Goal: Information Seeking & Learning: Learn about a topic

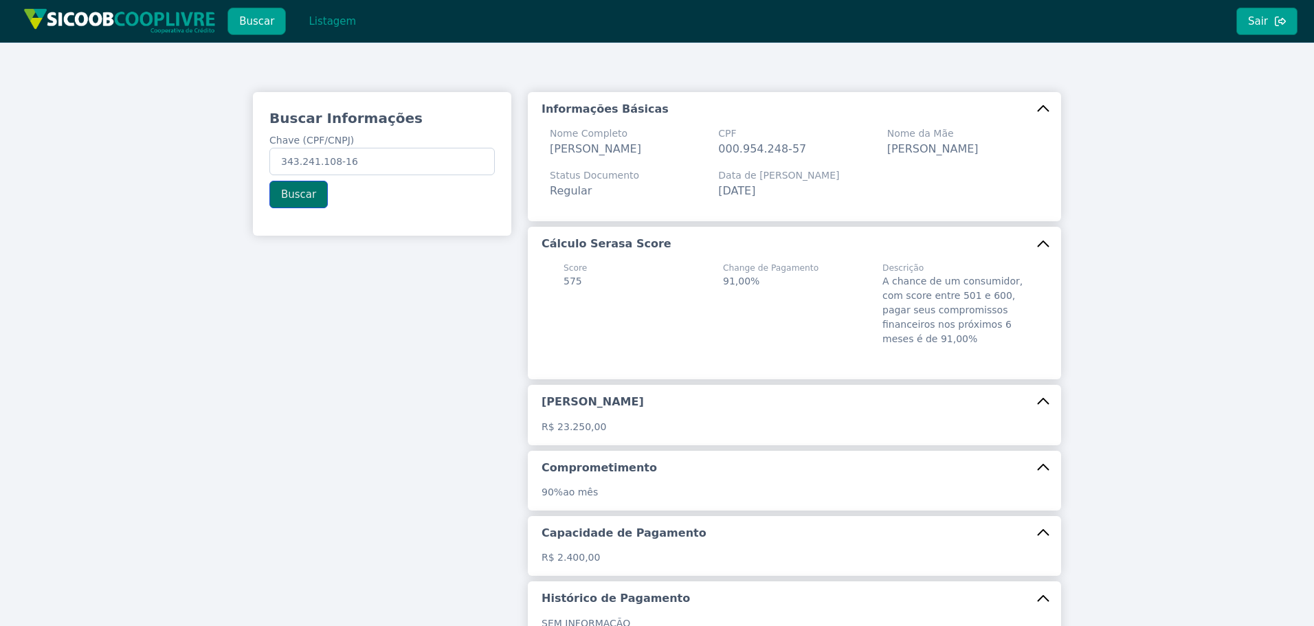
click at [318, 199] on button "Buscar" at bounding box center [298, 194] width 58 height 27
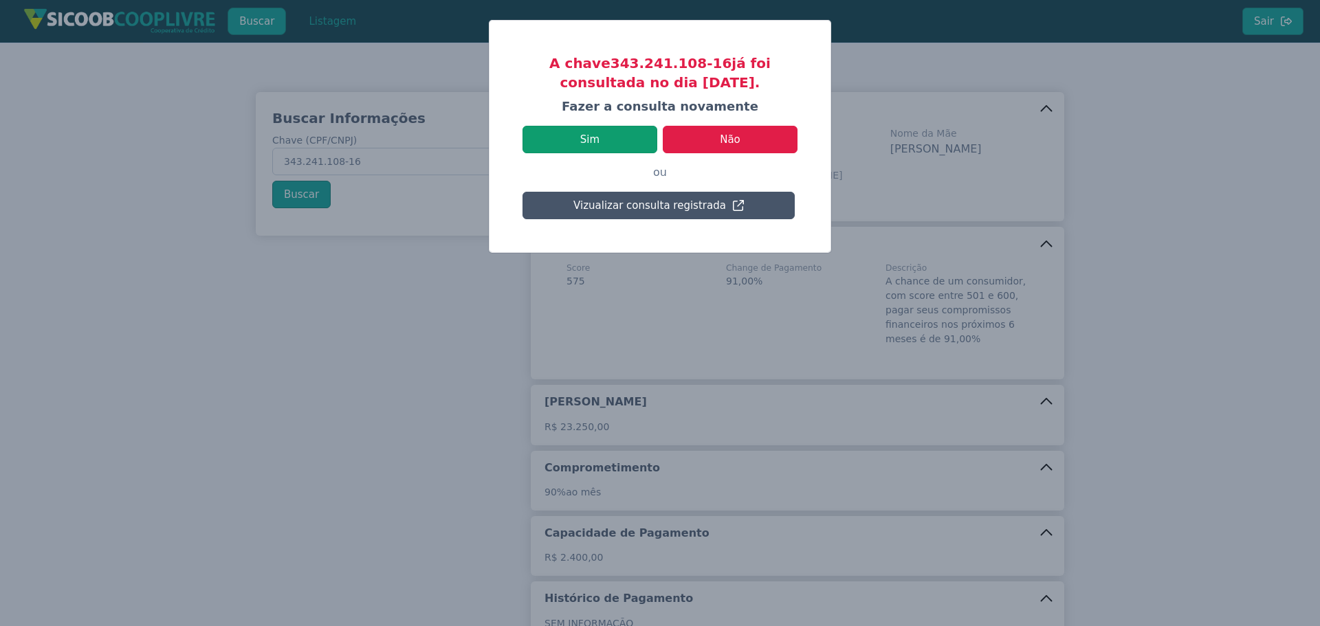
click at [600, 144] on button "Sim" at bounding box center [589, 139] width 135 height 27
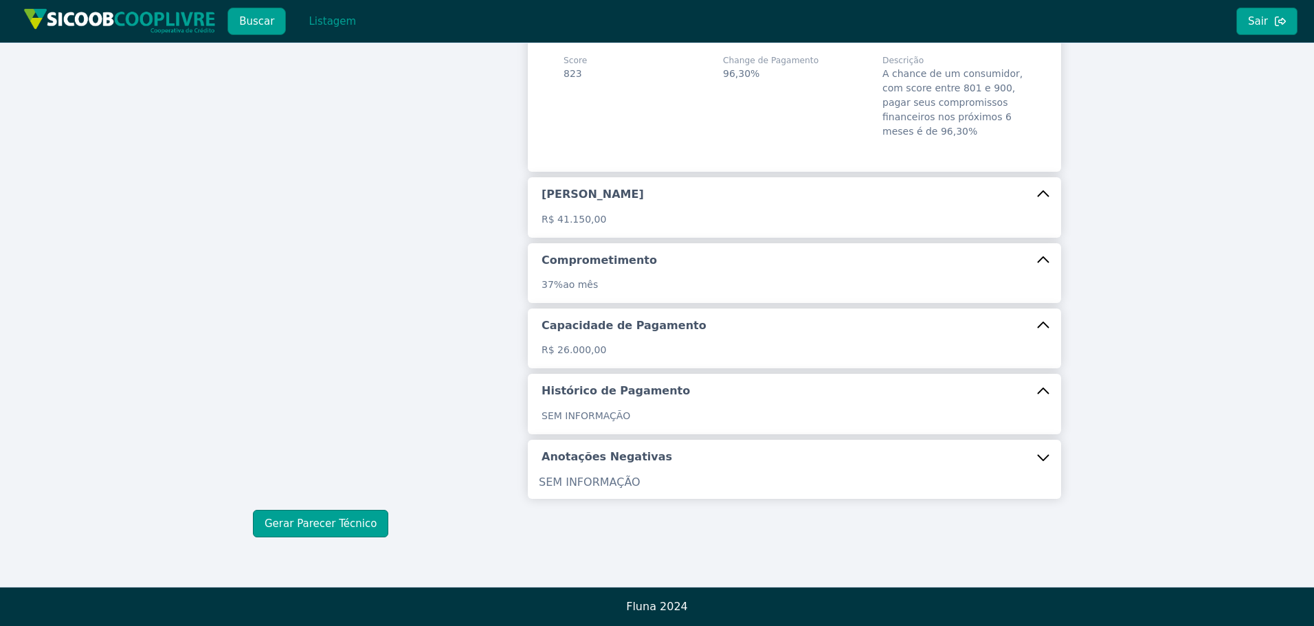
scroll to position [224, 0]
drag, startPoint x: 322, startPoint y: 520, endPoint x: 384, endPoint y: 521, distance: 61.2
click at [326, 520] on button "Gerar Parecer Técnico" at bounding box center [320, 523] width 135 height 27
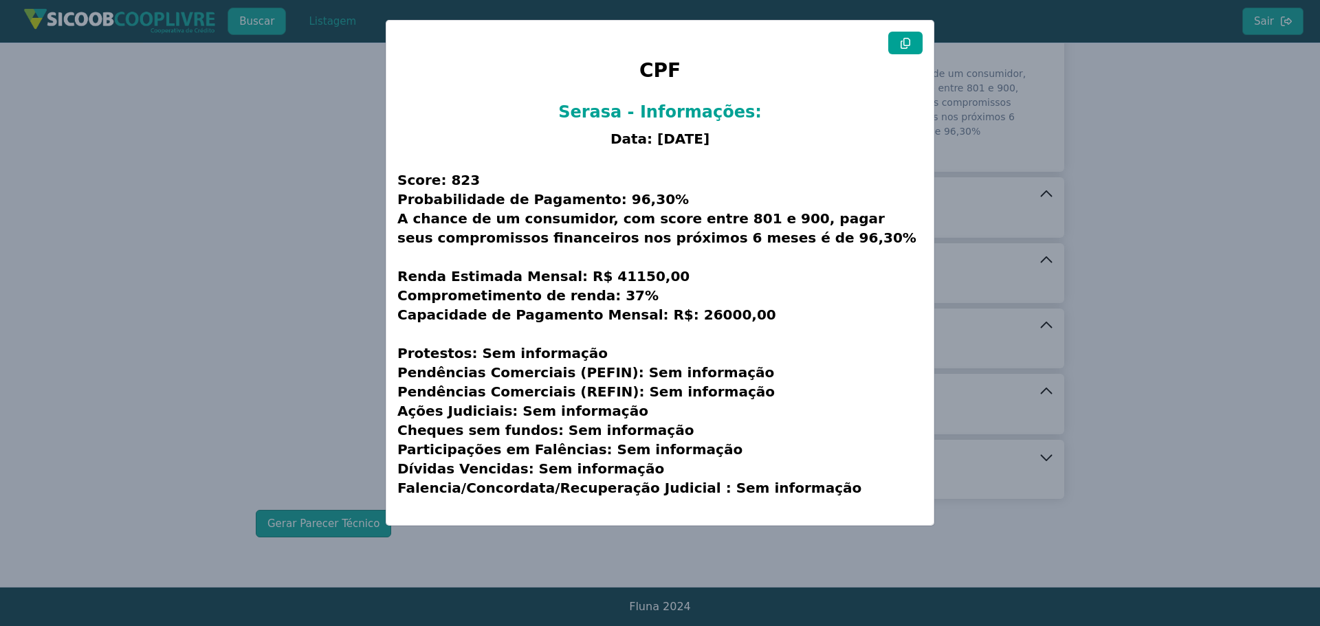
click at [909, 44] on icon at bounding box center [905, 43] width 11 height 11
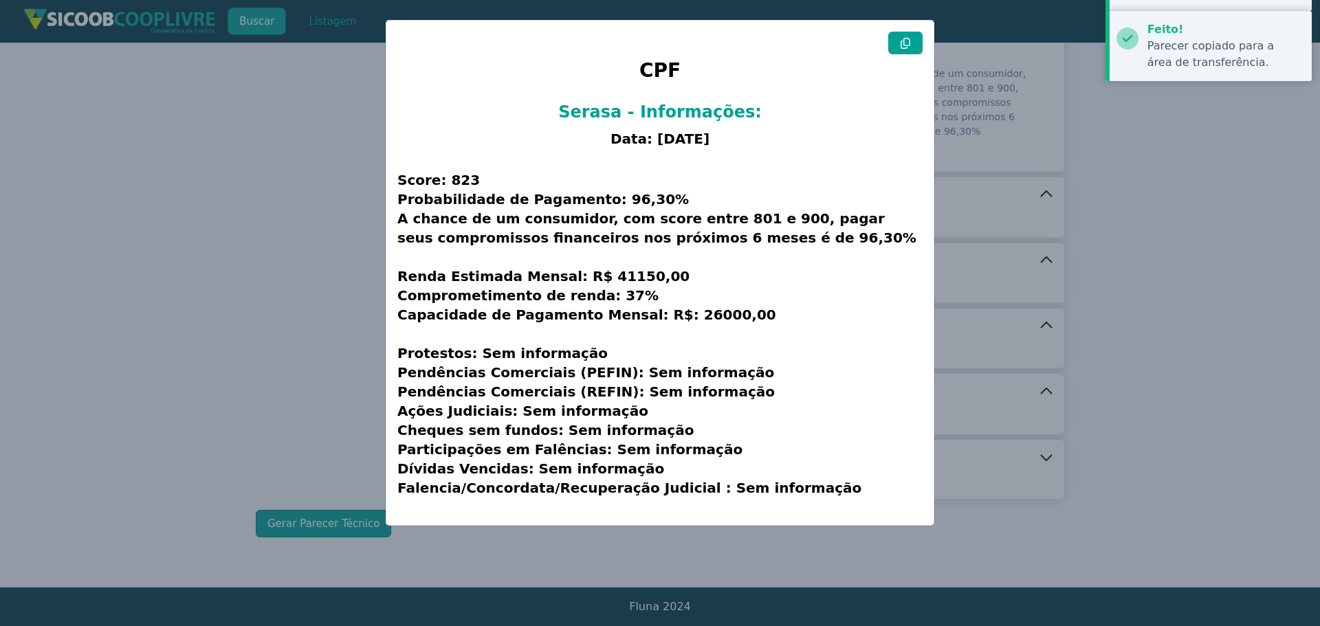
click at [909, 44] on icon at bounding box center [905, 43] width 11 height 11
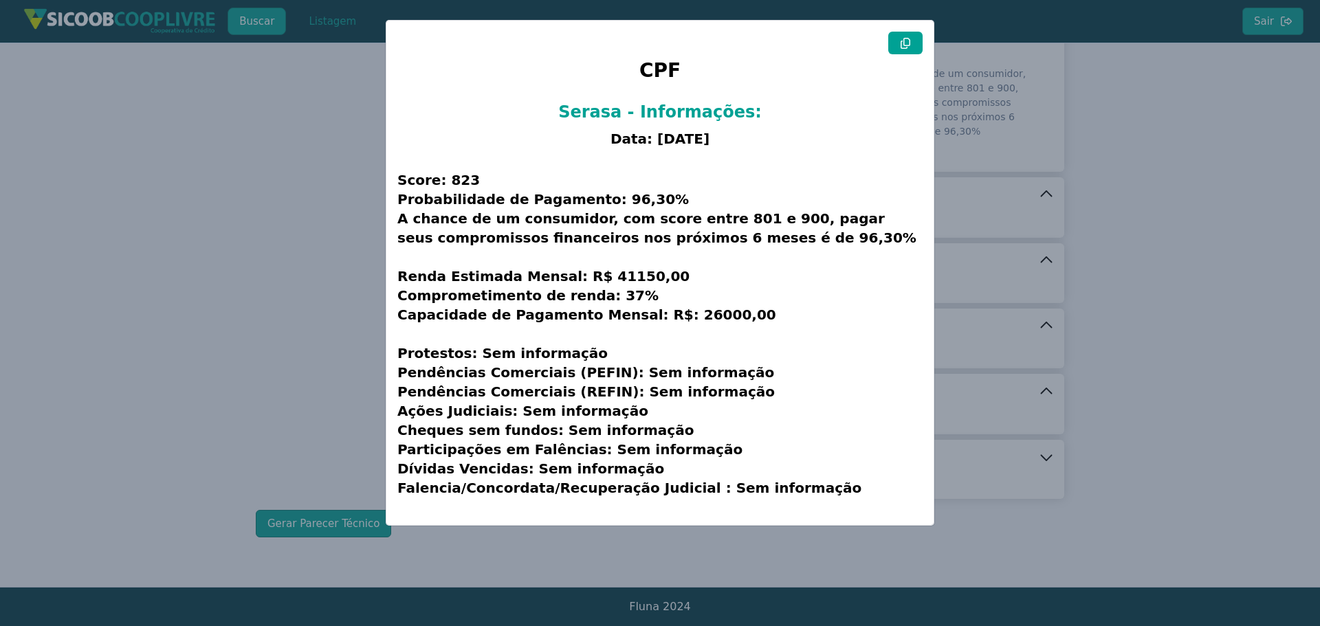
click at [219, 351] on modal-container "CPF Serasa - Informações: Data: [DATE] Score: 823 Probabilidade de Pagamento: 9…" at bounding box center [660, 313] width 1320 height 626
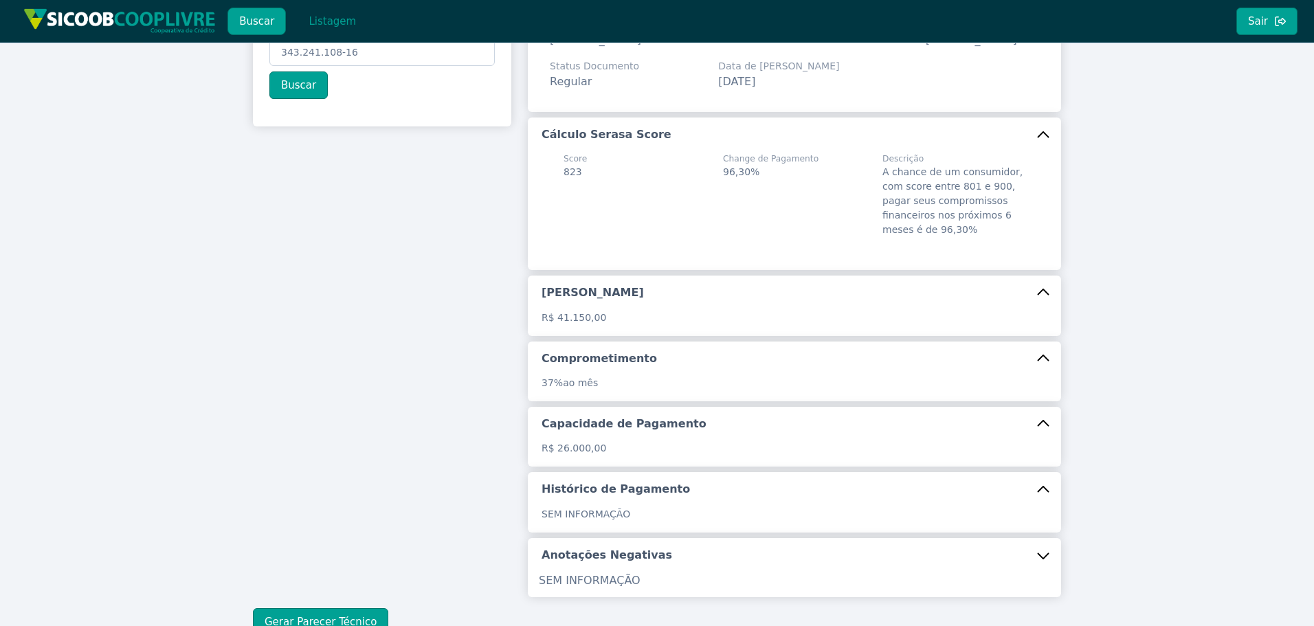
scroll to position [0, 0]
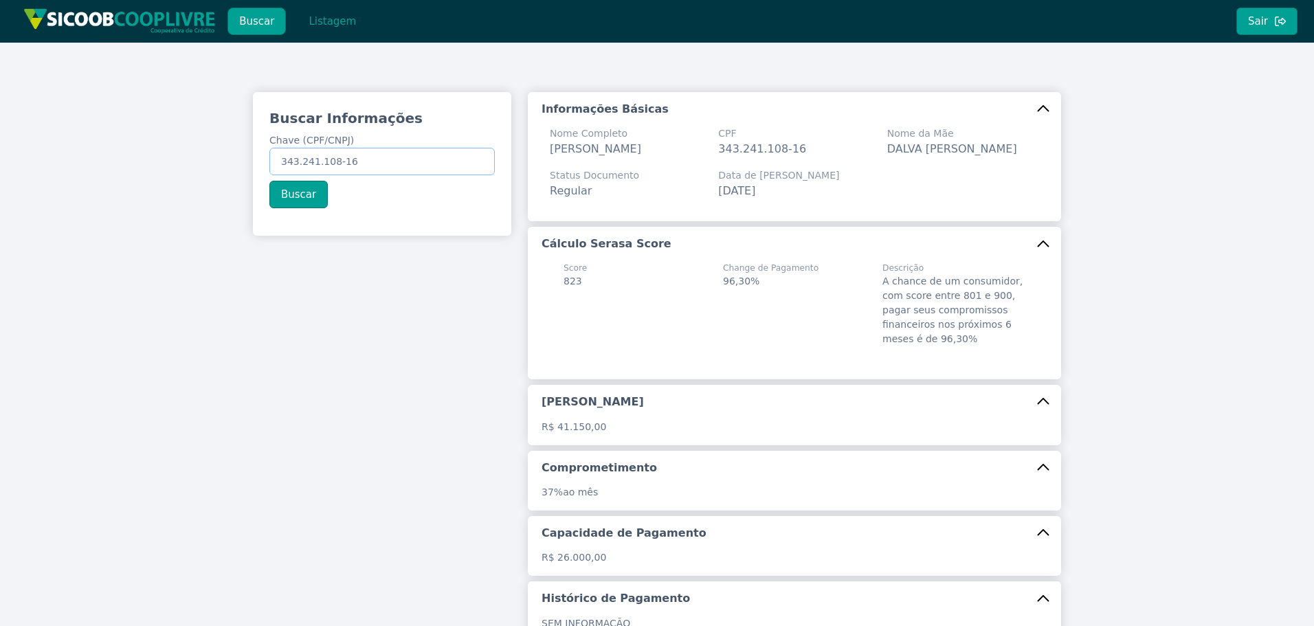
drag, startPoint x: 371, startPoint y: 155, endPoint x: 91, endPoint y: 169, distance: 280.8
click at [118, 151] on div "Buscar Informações Chave (CPF/CNPJ) 343.241.108-16 Buscar Informações Básicas N…" at bounding box center [657, 419] width 1314 height 752
paste input "7.269.717/0001-43"
type input "37.269.717/0001-43"
click at [297, 198] on button "Buscar" at bounding box center [298, 194] width 58 height 27
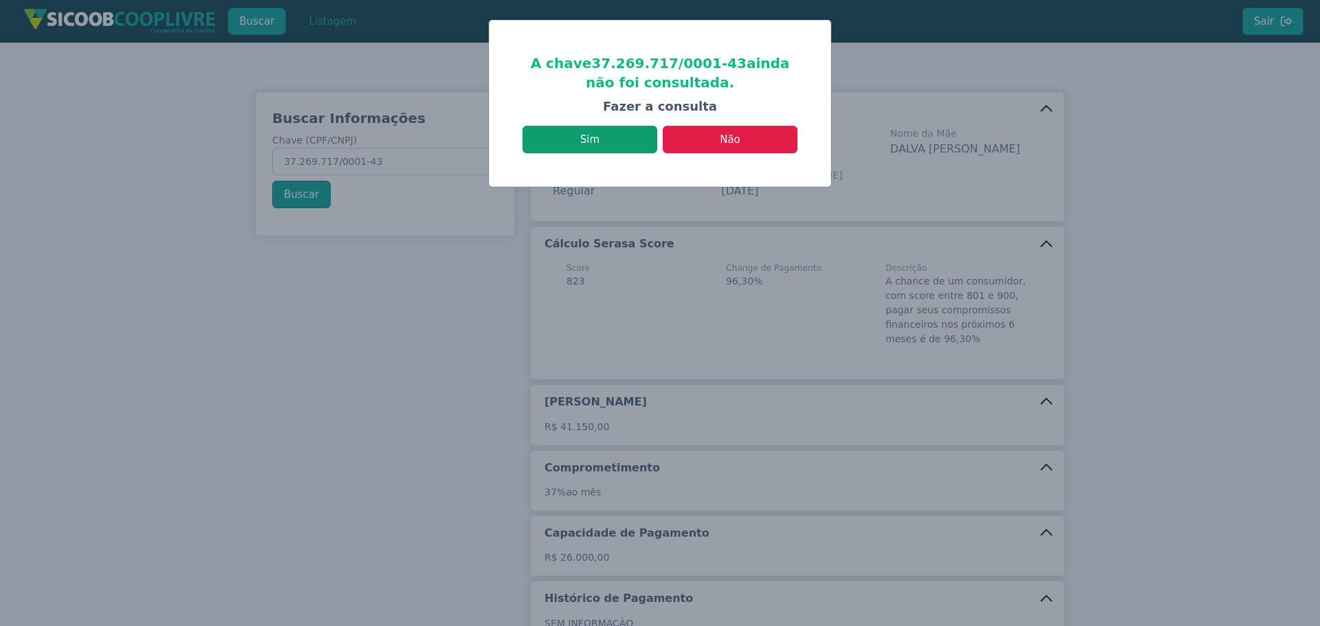
click at [626, 136] on button "Sim" at bounding box center [589, 139] width 135 height 27
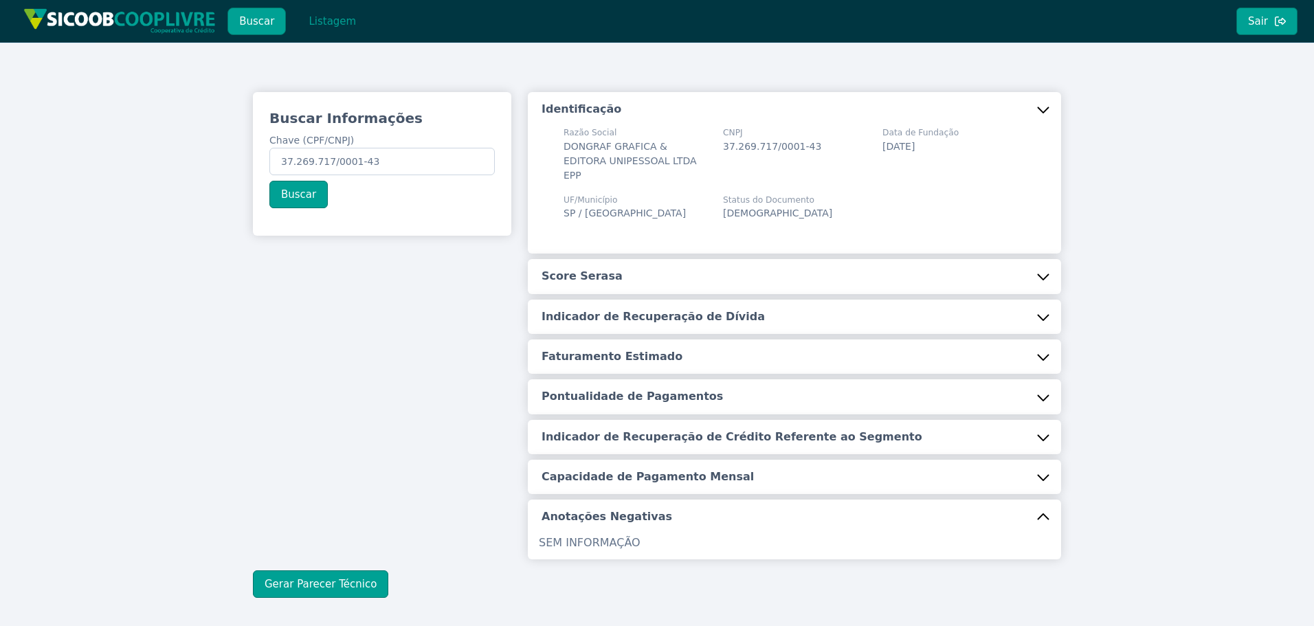
click at [733, 262] on button "Score Serasa" at bounding box center [794, 276] width 533 height 34
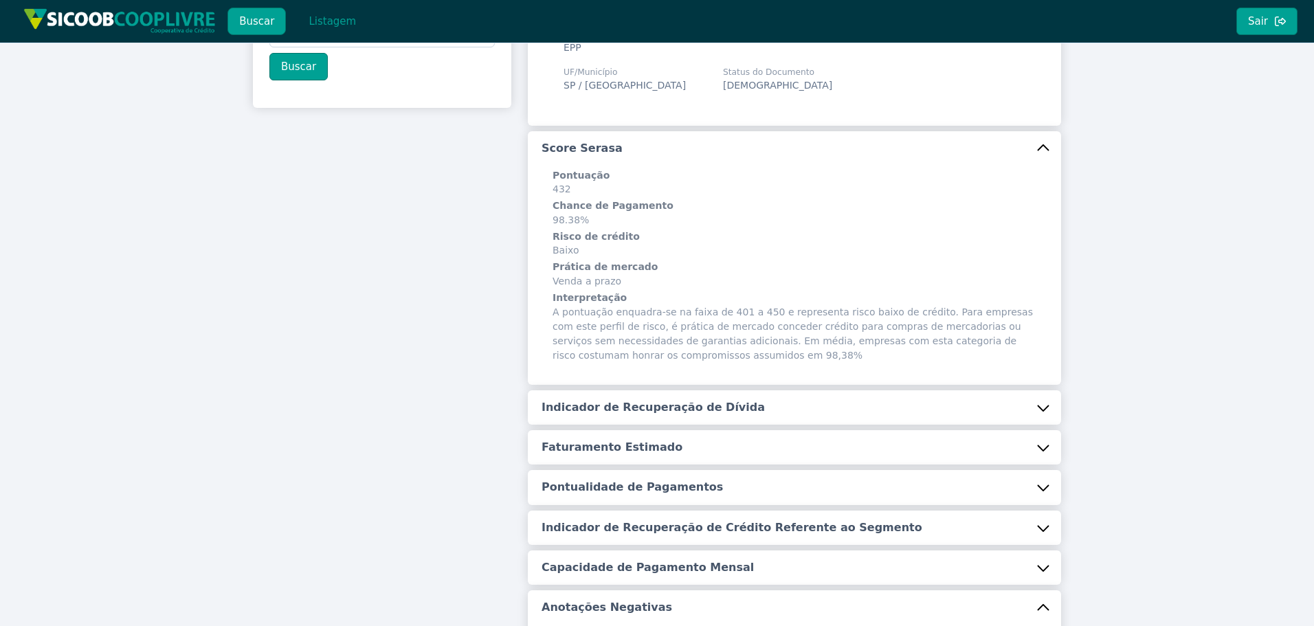
scroll to position [265, 0]
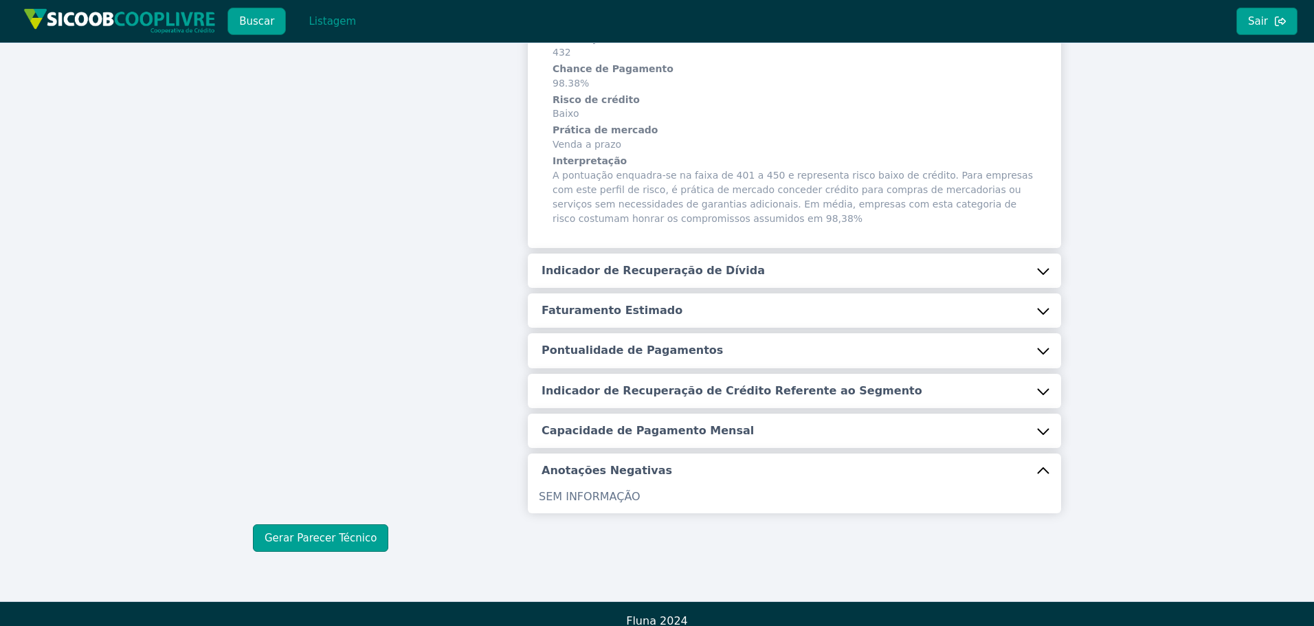
click at [647, 263] on h5 "Indicador de Recuperação de Dívida" at bounding box center [653, 270] width 223 height 15
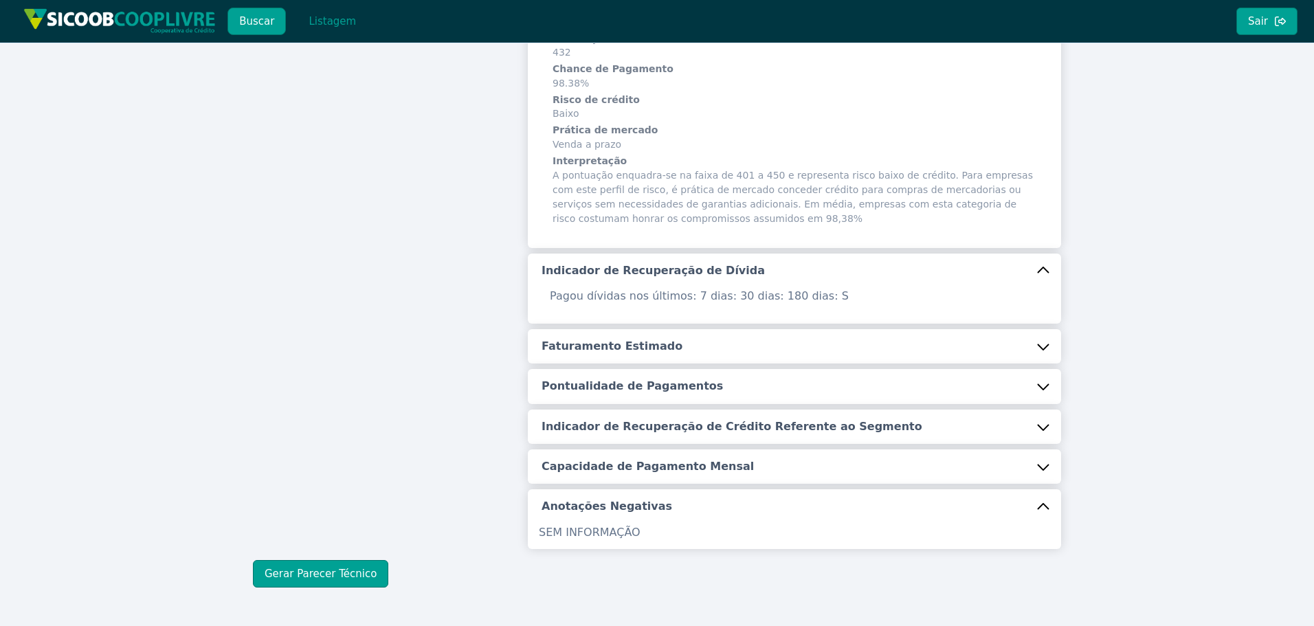
click at [606, 369] on button "Pontualidade de Pagamentos" at bounding box center [794, 386] width 533 height 34
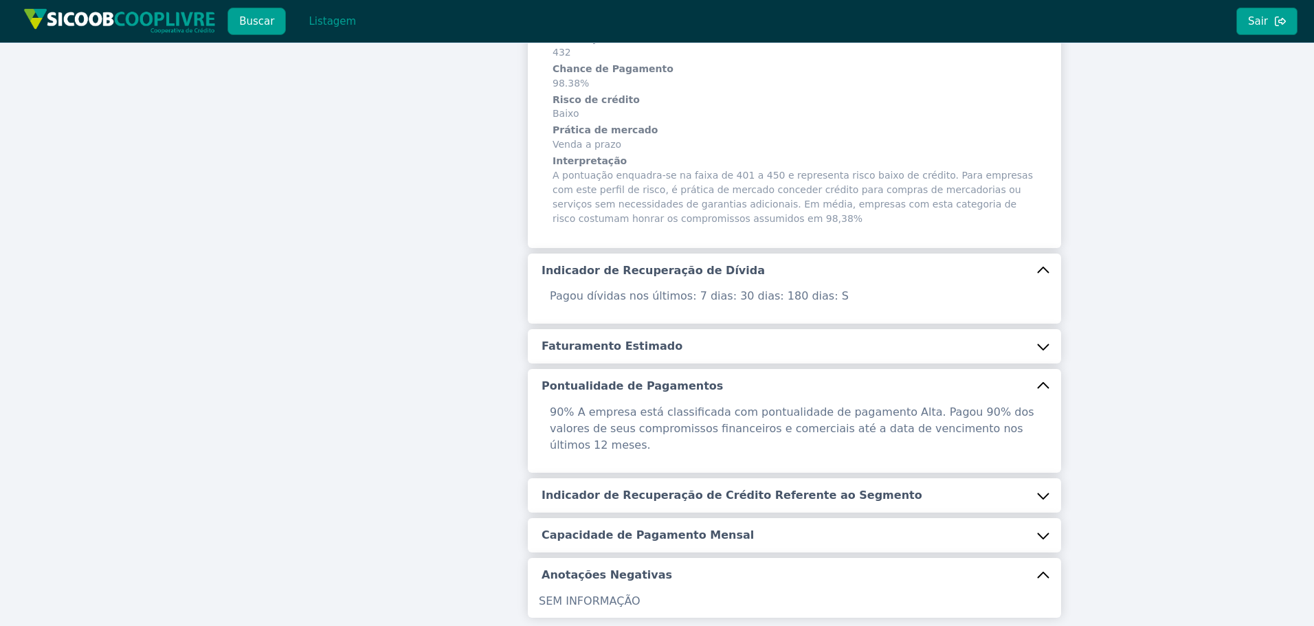
click at [632, 339] on h5 "Faturamento Estimado" at bounding box center [612, 346] width 141 height 15
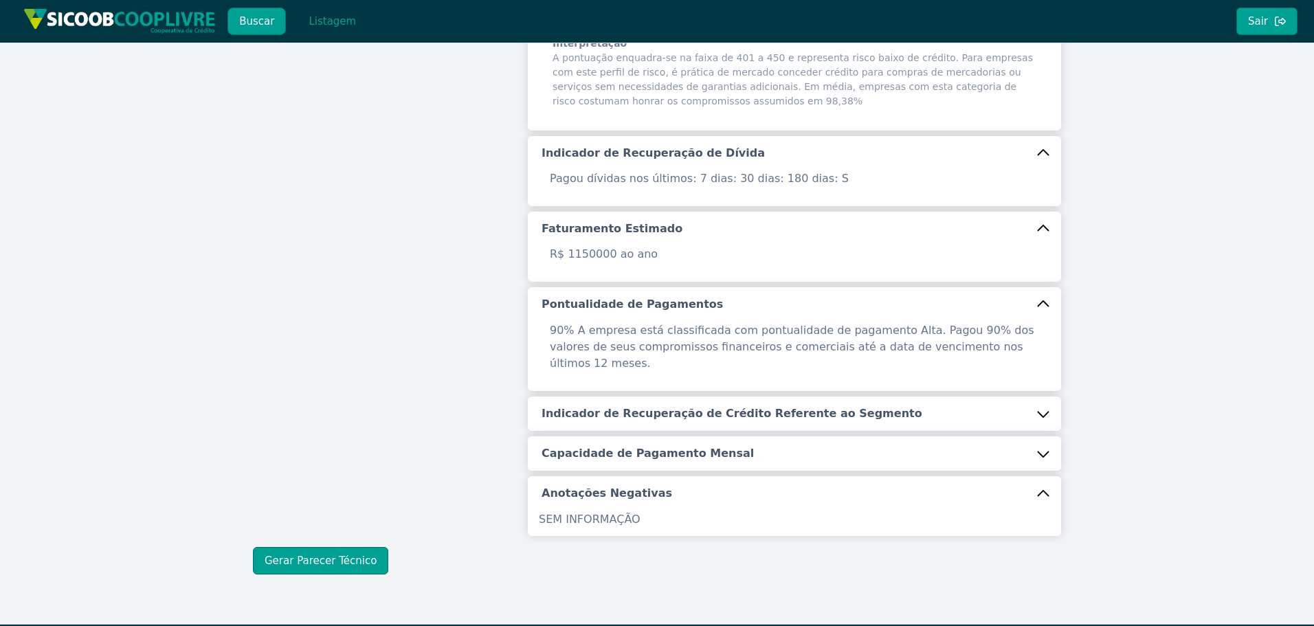
scroll to position [388, 0]
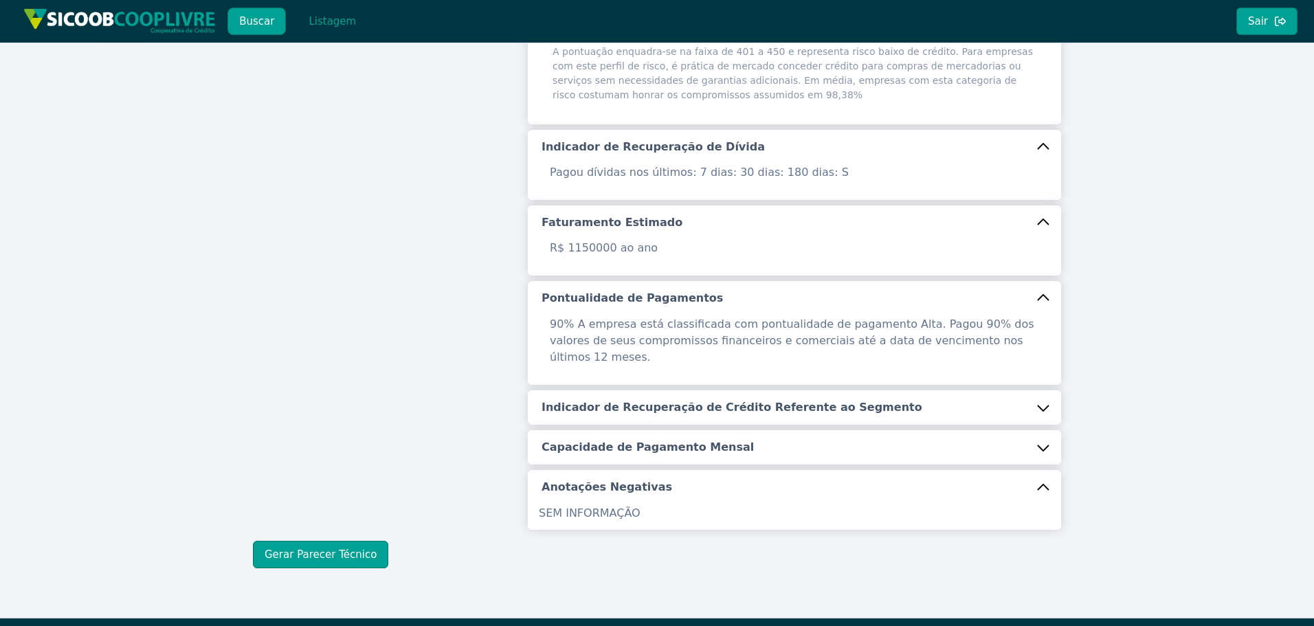
click at [637, 400] on h5 "Indicador de Recuperação de Crédito Referente ao Segmento" at bounding box center [732, 407] width 381 height 15
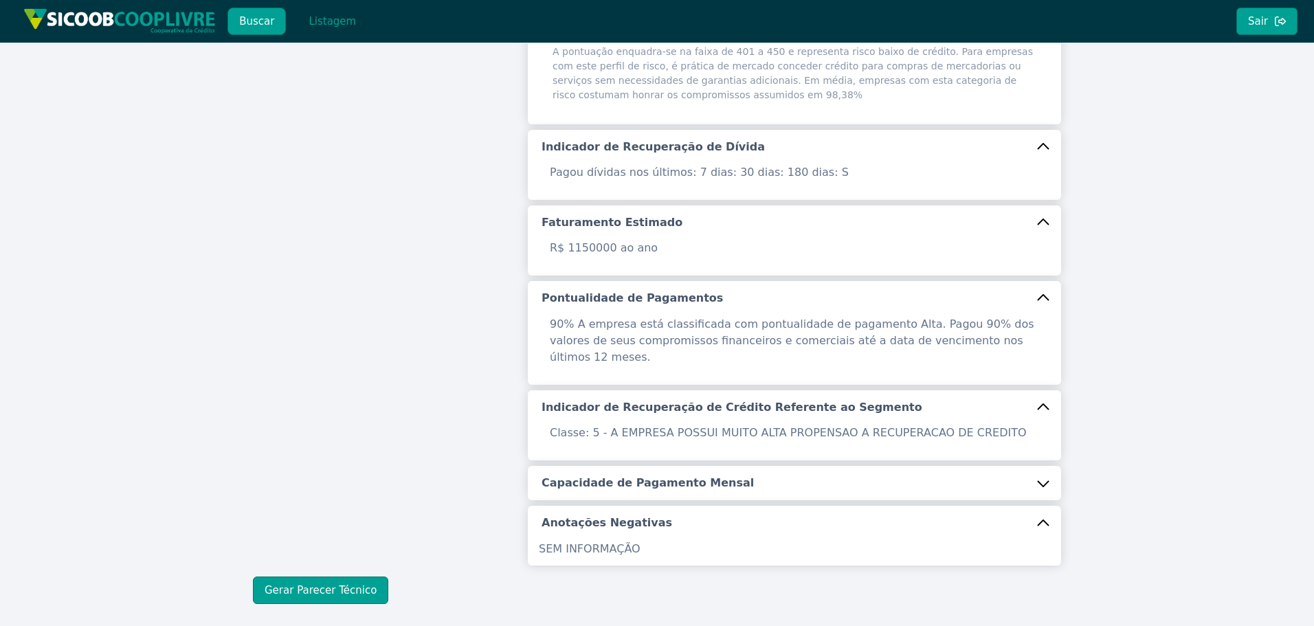
click at [616, 476] on h5 "Capacidade de Pagamento Mensal" at bounding box center [648, 483] width 212 height 15
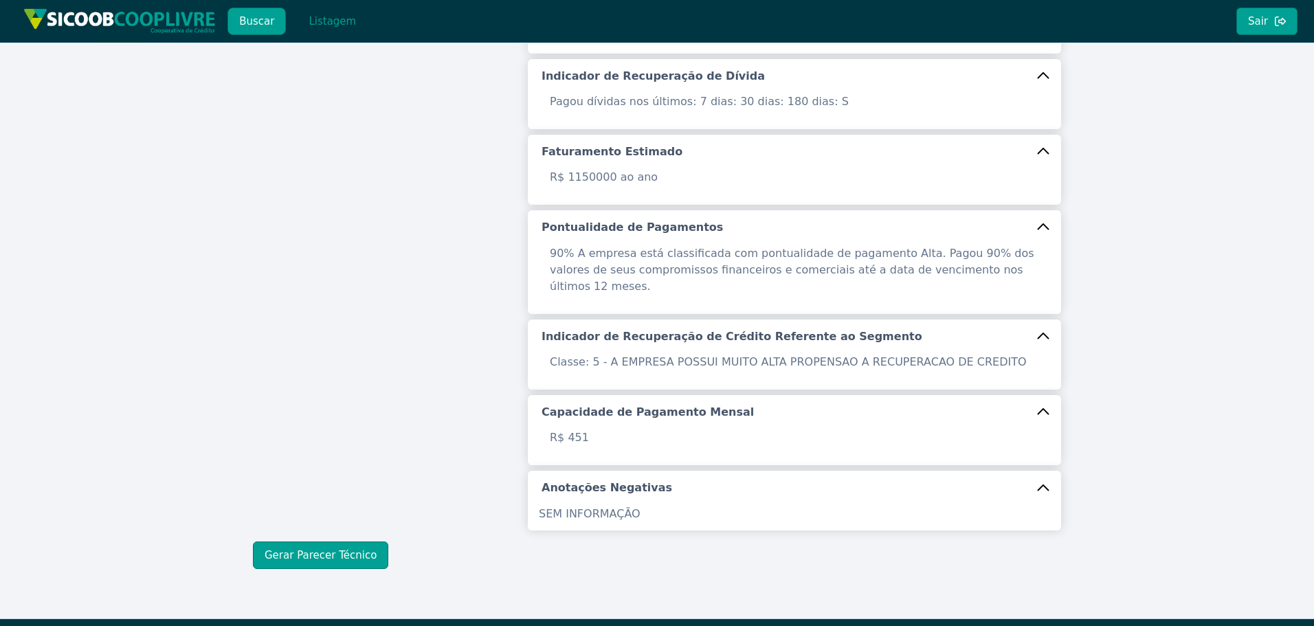
scroll to position [460, 0]
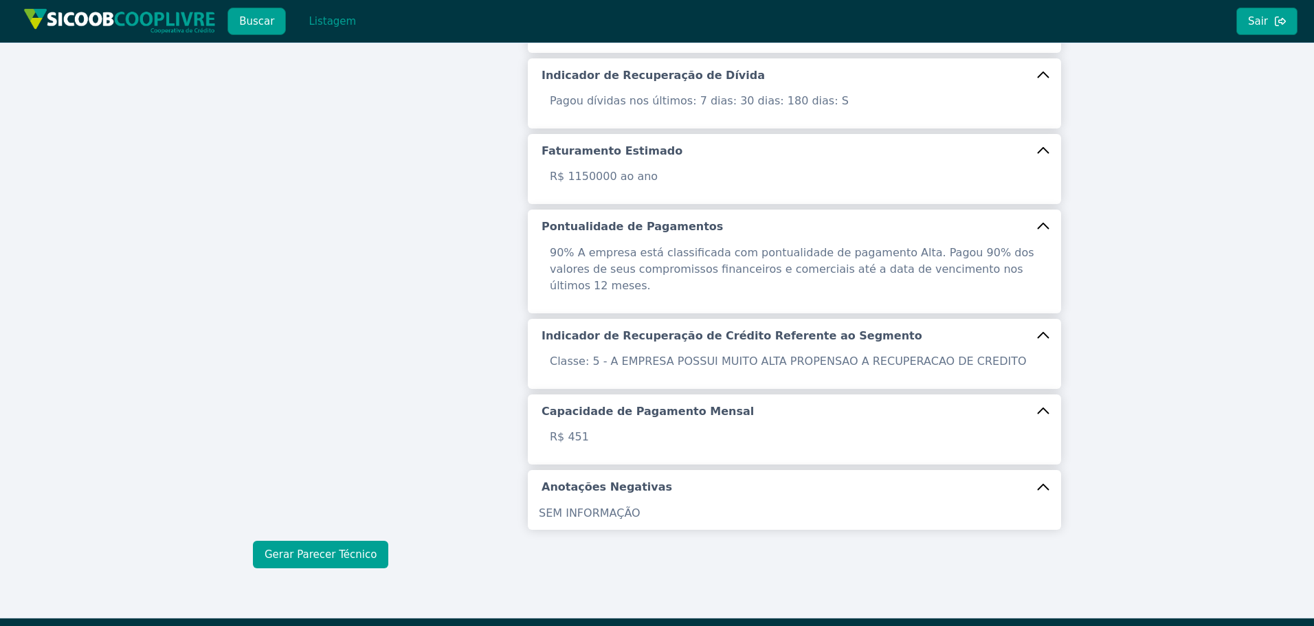
click at [352, 541] on button "Gerar Parecer Técnico" at bounding box center [320, 554] width 135 height 27
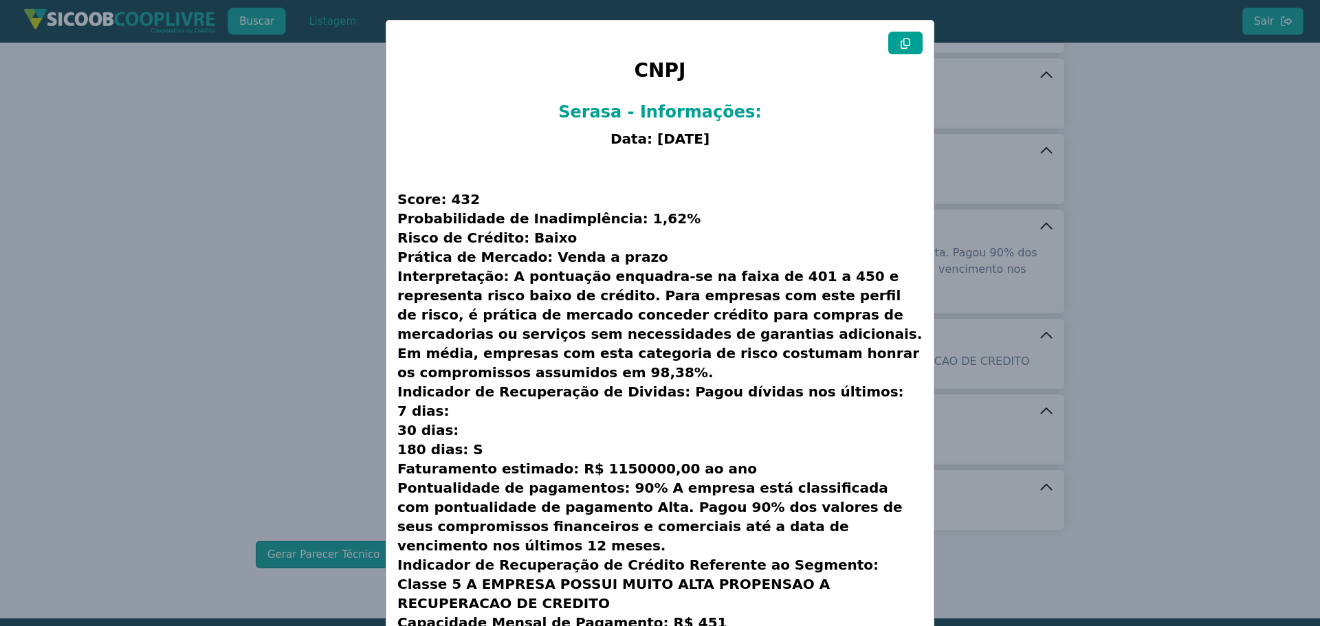
click at [900, 45] on icon at bounding box center [905, 43] width 10 height 11
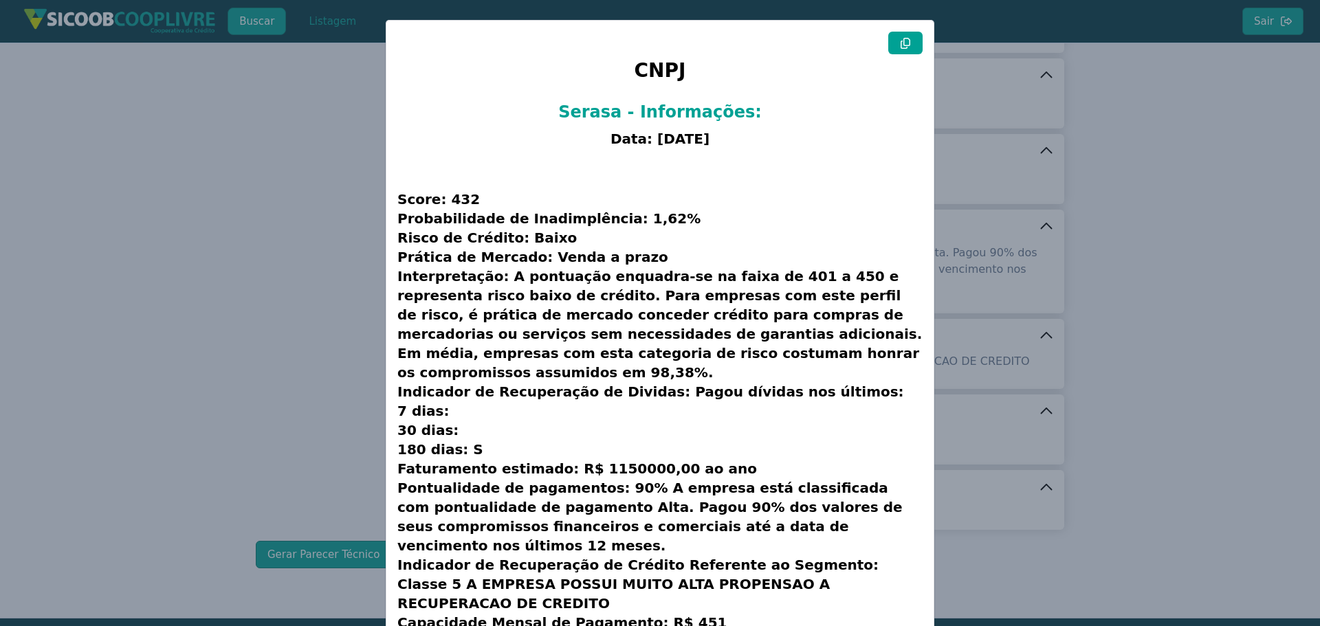
click at [151, 386] on modal-container "CNPJ Serasa - Informações: Data: [DATE] Score: 432 Probabilidade de Inadimplênc…" at bounding box center [660, 313] width 1320 height 626
